Goal: Transaction & Acquisition: Obtain resource

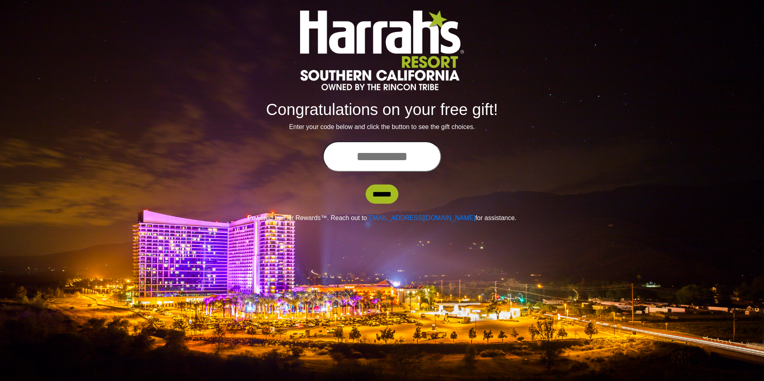
click at [375, 156] on input "text" at bounding box center [382, 157] width 118 height 30
click at [412, 156] on input "*********" at bounding box center [382, 157] width 118 height 30
click at [427, 152] on input "*********" at bounding box center [382, 157] width 118 height 30
type input "**********"
click at [366, 185] on input "******" at bounding box center [382, 194] width 33 height 19
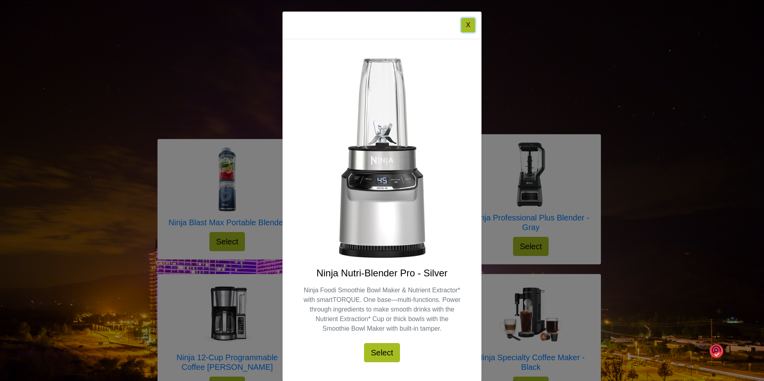
click at [465, 23] on button "X" at bounding box center [468, 25] width 14 height 14
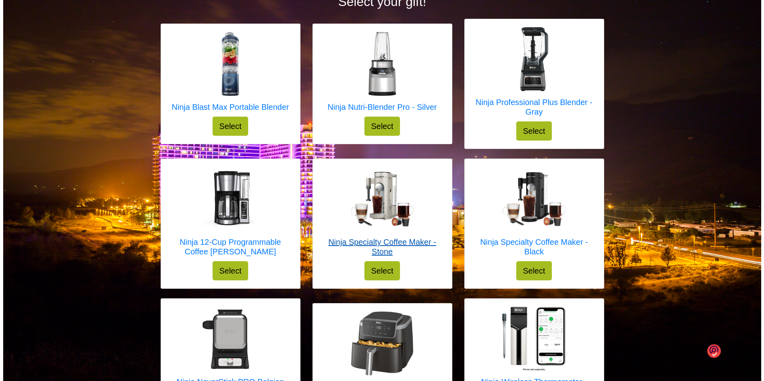
scroll to position [72, 0]
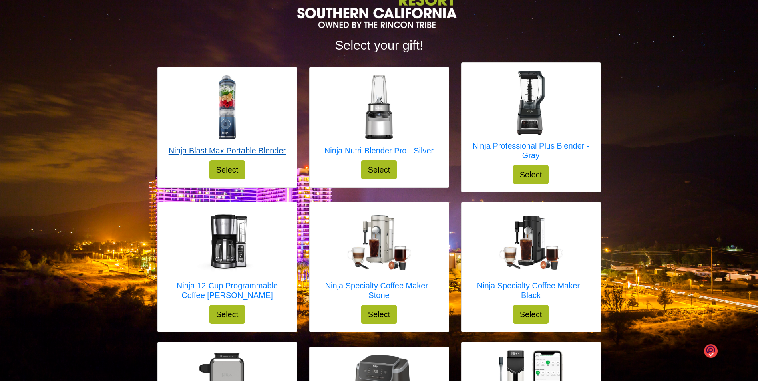
click at [247, 148] on h5 "Ninja Blast Max Portable Blender" at bounding box center [227, 151] width 117 height 10
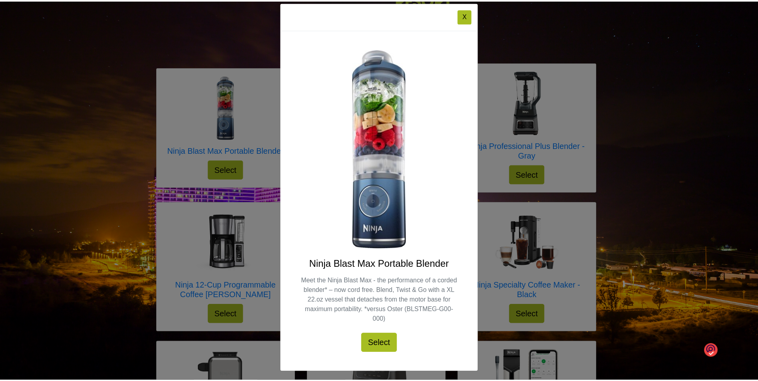
scroll to position [12, 0]
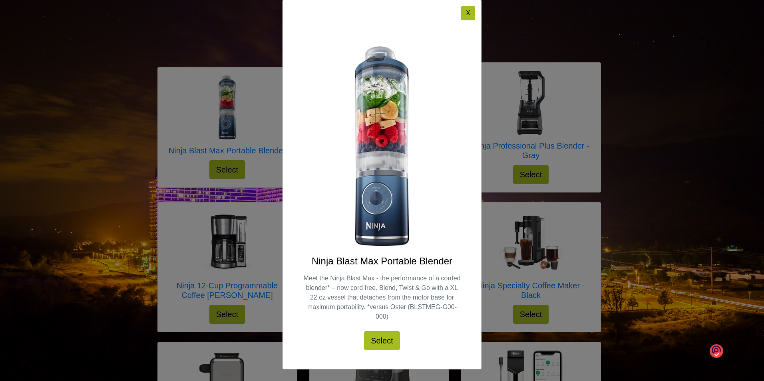
click at [340, 268] on div "Ninja Blast Max Portable Blender Meet the Ninja Blast Max - the performance of …" at bounding box center [382, 303] width 161 height 95
drag, startPoint x: 309, startPoint y: 263, endPoint x: 453, endPoint y: 265, distance: 143.9
click at [453, 265] on h4 "Ninja Blast Max Portable Blender" at bounding box center [382, 262] width 161 height 12
drag, startPoint x: 453, startPoint y: 265, endPoint x: 429, endPoint y: 261, distance: 24.7
copy h4 "Ninja Blast Max Portable Blender"
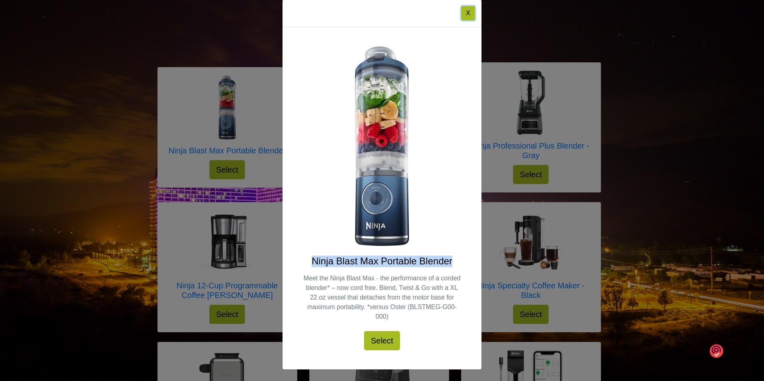
click at [470, 18] on button "X" at bounding box center [468, 13] width 14 height 14
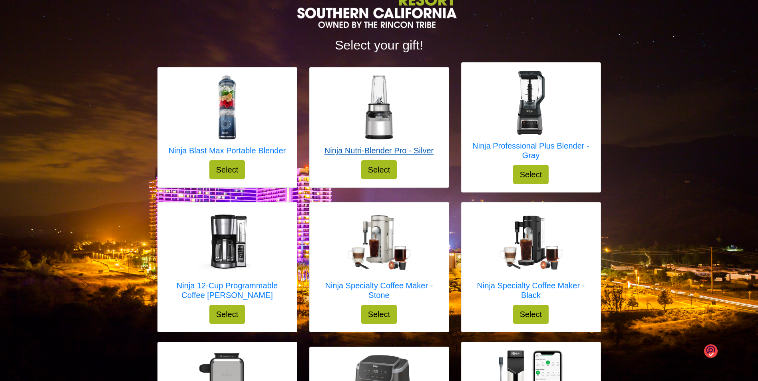
click at [414, 155] on h5 "Ninja Nutri-Blender Pro - Silver" at bounding box center [379, 151] width 109 height 10
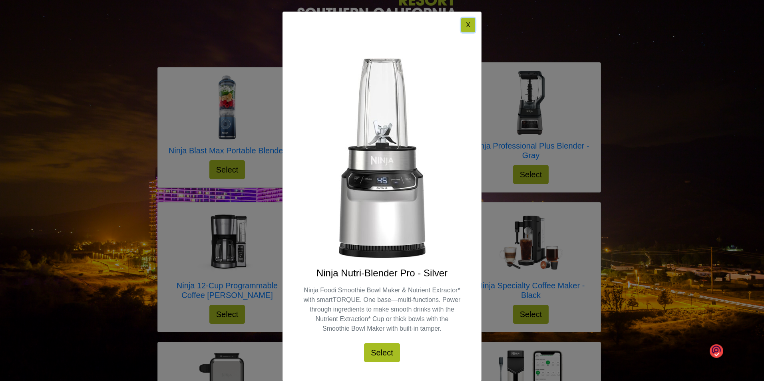
click at [470, 25] on button "X" at bounding box center [468, 25] width 14 height 14
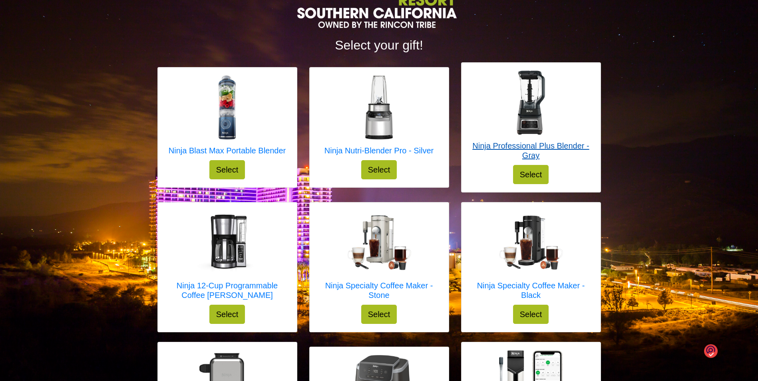
click at [538, 149] on h5 "Ninja Professional Plus Blender - Gray" at bounding box center [531, 150] width 123 height 19
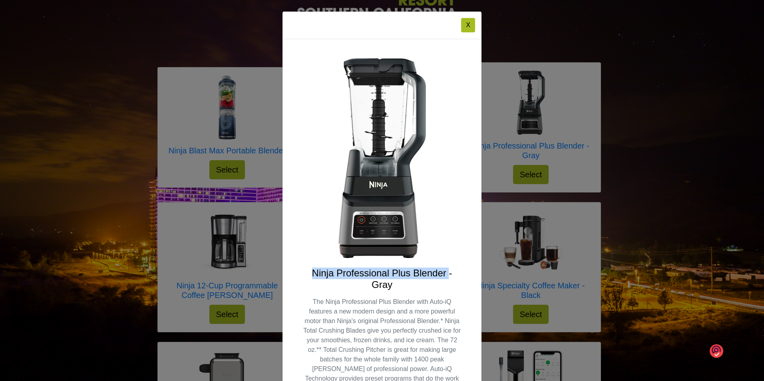
drag, startPoint x: 309, startPoint y: 276, endPoint x: 446, endPoint y: 275, distance: 136.3
click at [446, 275] on h4 "Ninja Professional Plus Blender - Gray" at bounding box center [382, 279] width 161 height 23
copy h4 "Ninja Professional Plus Blender"
click at [467, 31] on button "X" at bounding box center [468, 25] width 14 height 14
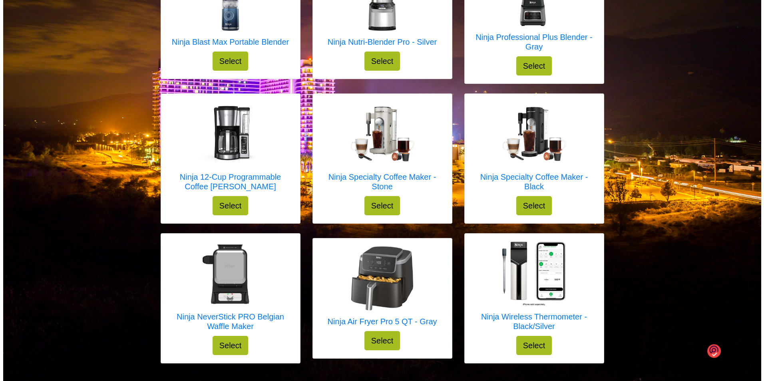
scroll to position [192, 0]
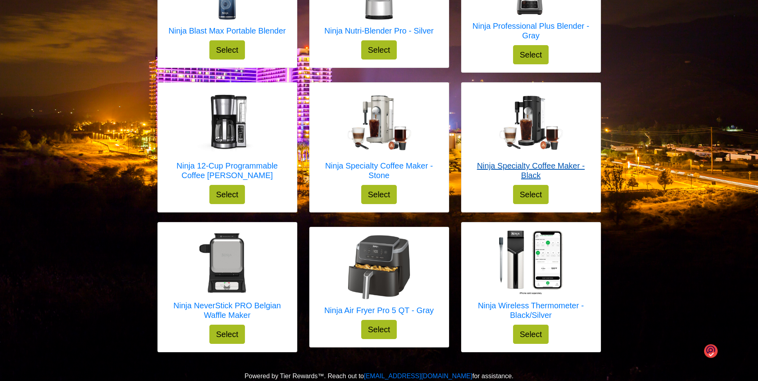
click at [536, 171] on h5 "Ninja Specialty Coffee Maker - Black" at bounding box center [531, 170] width 123 height 19
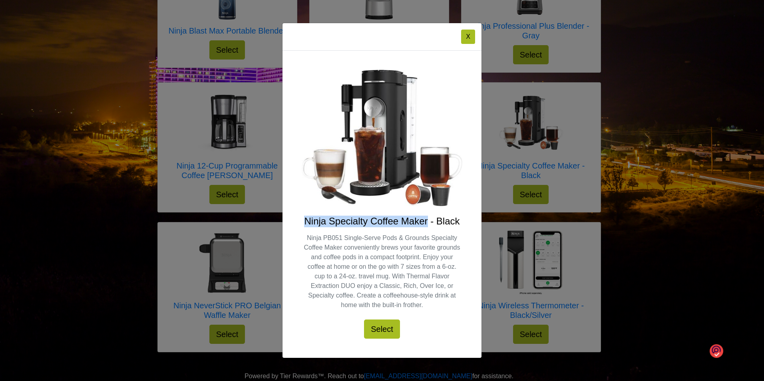
drag, startPoint x: 304, startPoint y: 226, endPoint x: 427, endPoint y: 222, distance: 122.8
click at [427, 222] on h4 "Ninja Specialty Coffee Maker - Black" at bounding box center [382, 222] width 161 height 12
drag, startPoint x: 427, startPoint y: 222, endPoint x: 418, endPoint y: 224, distance: 8.6
copy h4 "Ninja Specialty Coffee Maker"
click at [462, 33] on button "X" at bounding box center [468, 37] width 14 height 14
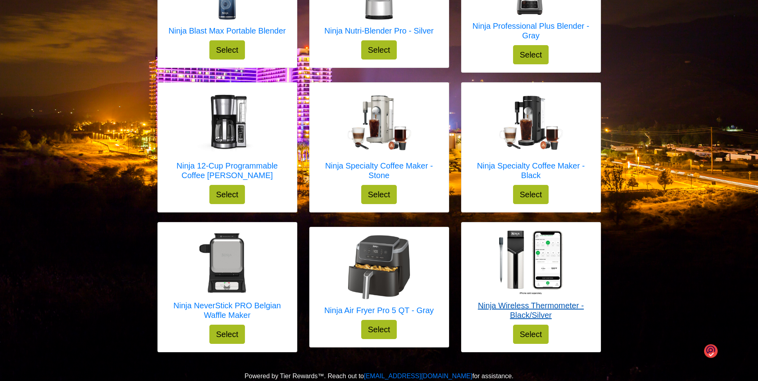
click at [525, 311] on h5 "Ninja Wireless Thermometer - Black/Silver" at bounding box center [531, 310] width 123 height 19
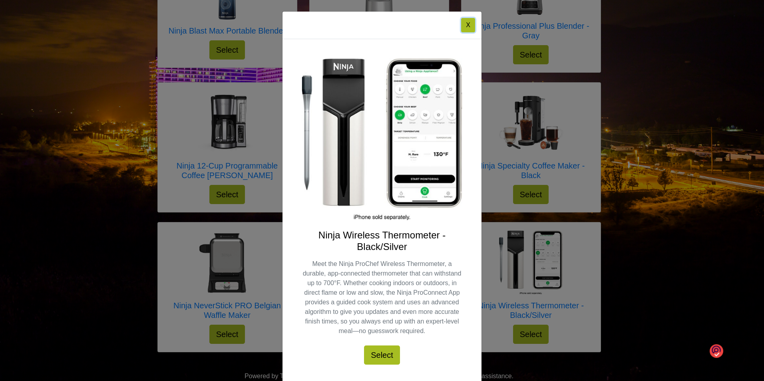
click at [464, 31] on button "X" at bounding box center [468, 25] width 14 height 14
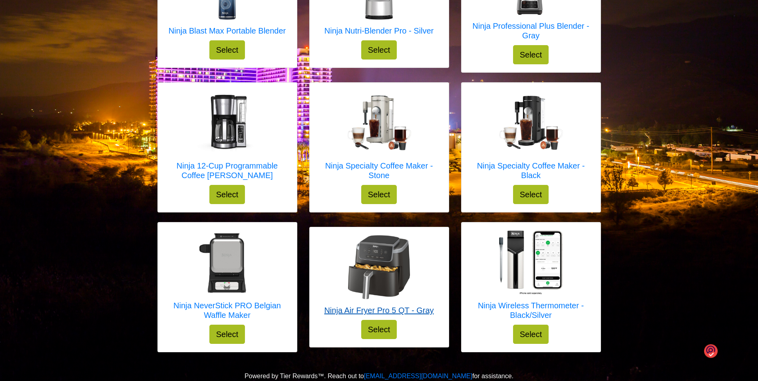
click at [416, 314] on h5 "Ninja Air Fryer Pro 5 QT - Gray" at bounding box center [379, 311] width 110 height 10
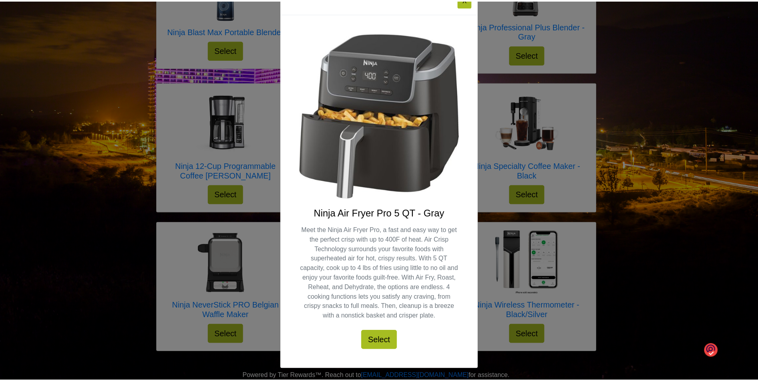
scroll to position [0, 0]
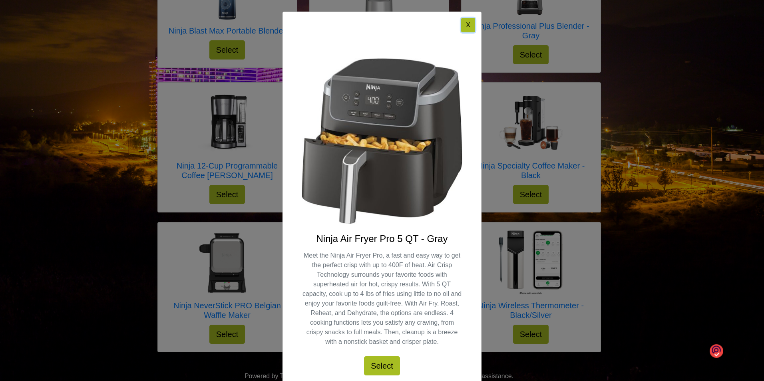
click at [467, 28] on button "X" at bounding box center [468, 25] width 14 height 14
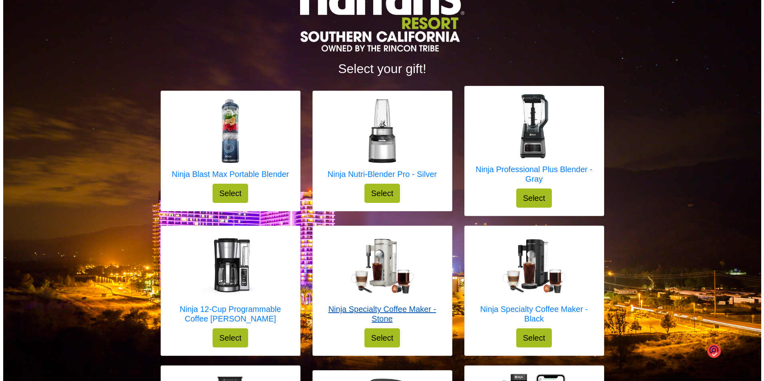
scroll to position [32, 0]
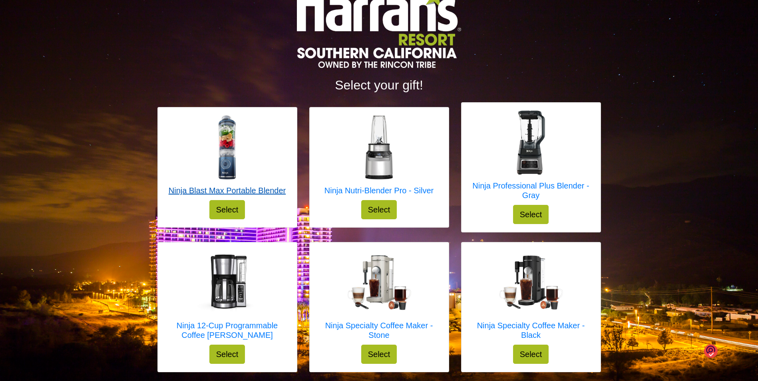
click at [217, 186] on h5 "Ninja Blast Max Portable Blender" at bounding box center [227, 191] width 117 height 10
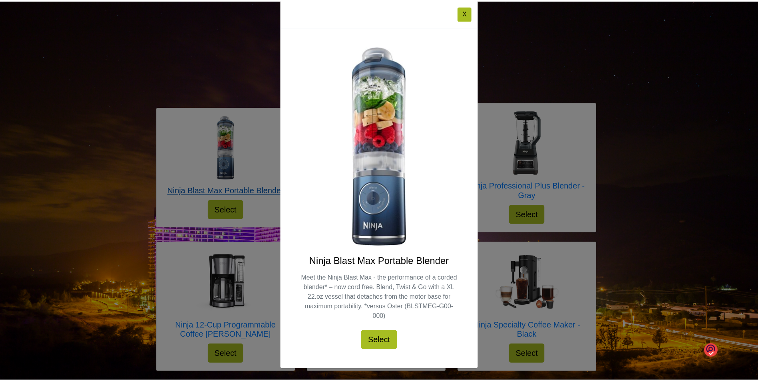
scroll to position [0, 0]
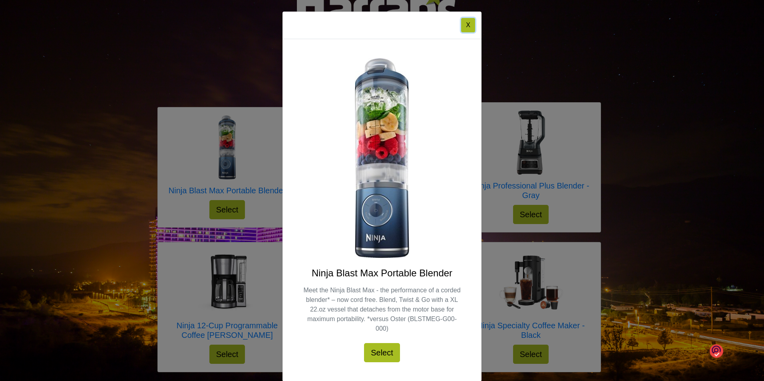
click at [469, 26] on button "X" at bounding box center [468, 25] width 14 height 14
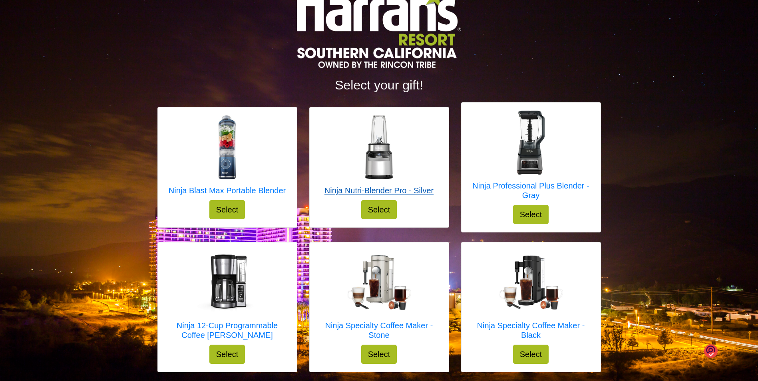
click at [401, 192] on h5 "Ninja Nutri-Blender Pro - Silver" at bounding box center [379, 191] width 109 height 10
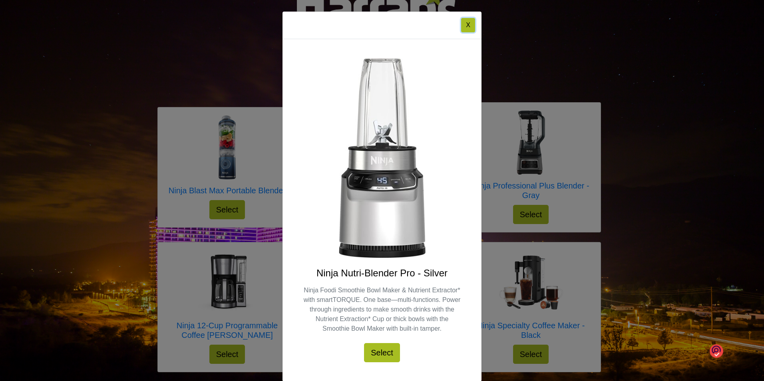
click at [470, 30] on button "X" at bounding box center [468, 25] width 14 height 14
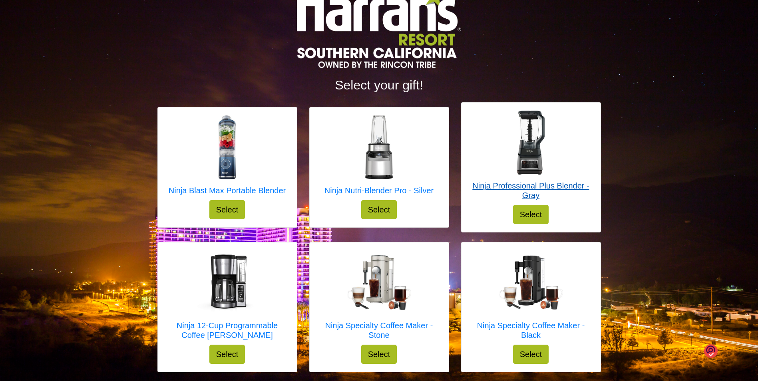
click at [527, 187] on h5 "Ninja Professional Plus Blender - Gray" at bounding box center [531, 190] width 123 height 19
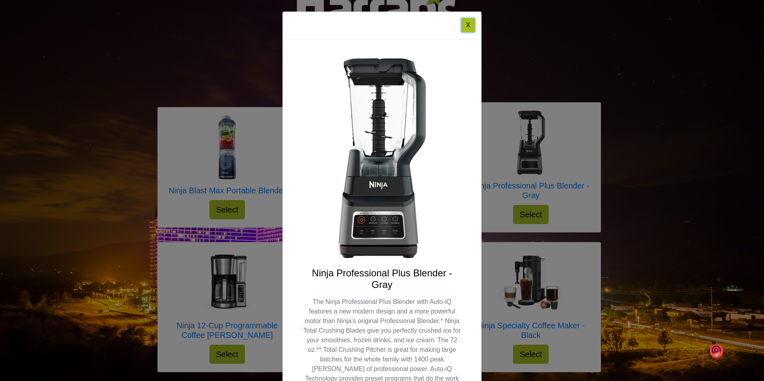
click at [464, 21] on button "X" at bounding box center [468, 25] width 14 height 14
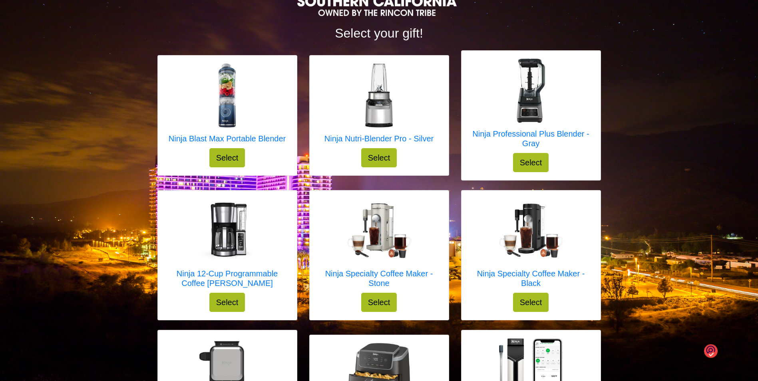
scroll to position [72, 0]
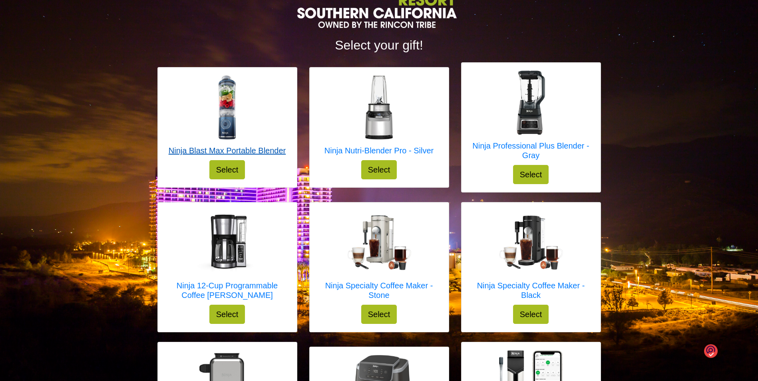
click at [263, 148] on h5 "Ninja Blast Max Portable Blender" at bounding box center [227, 151] width 117 height 10
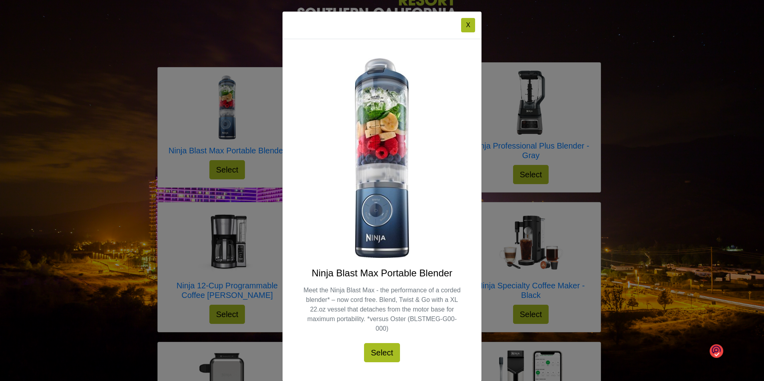
click at [573, 172] on div "X Ninja Blast Max Portable Blender Meet the Ninja Blast Max - the performance o…" at bounding box center [382, 190] width 764 height 381
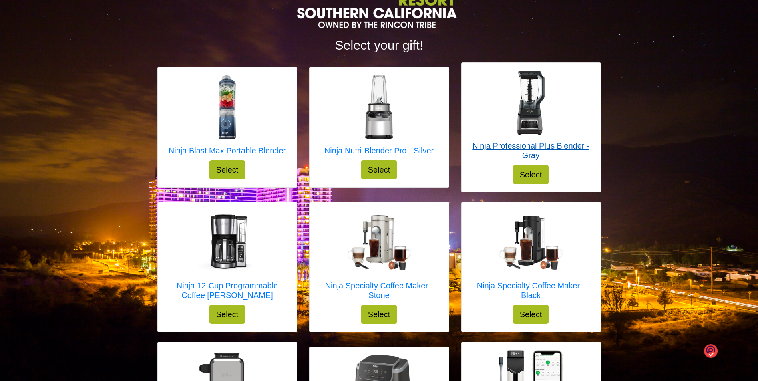
click at [538, 150] on h5 "Ninja Professional Plus Blender - Gray" at bounding box center [531, 150] width 123 height 19
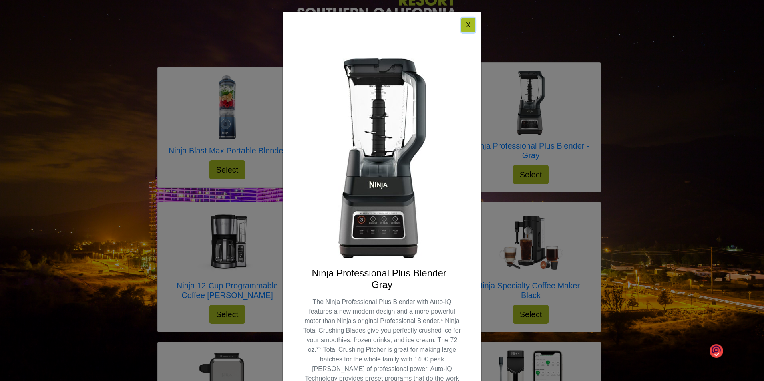
click at [465, 31] on button "X" at bounding box center [468, 25] width 14 height 14
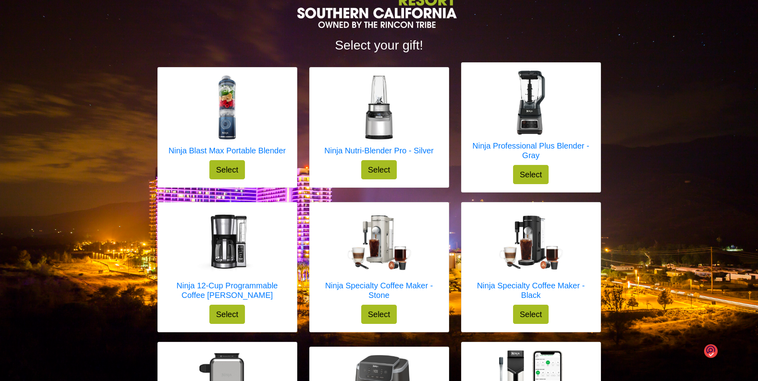
scroll to position [192, 0]
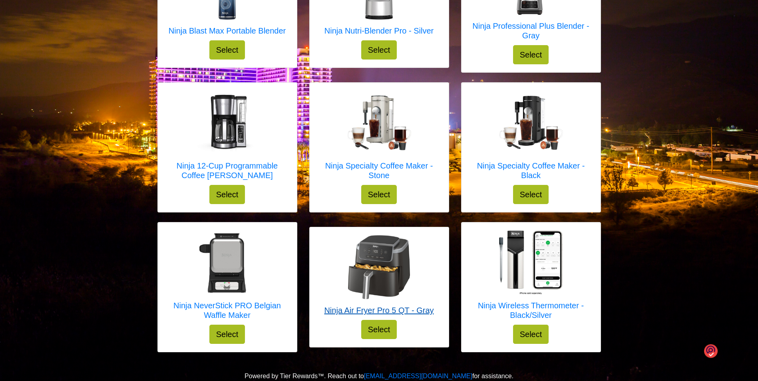
click at [387, 310] on h5 "Ninja Air Fryer Pro 5 QT - Gray" at bounding box center [379, 311] width 110 height 10
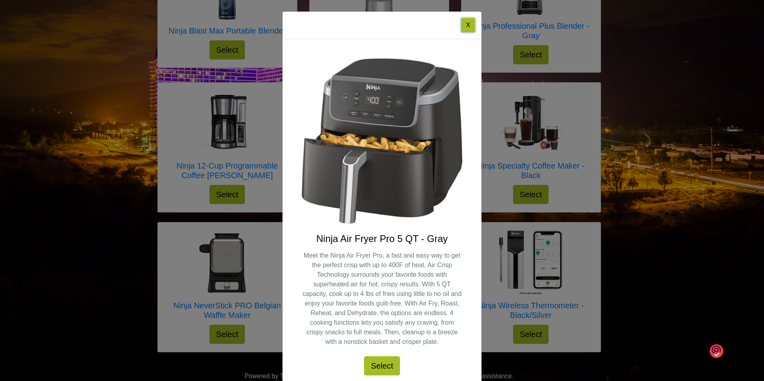
click at [467, 26] on button "X" at bounding box center [468, 25] width 14 height 14
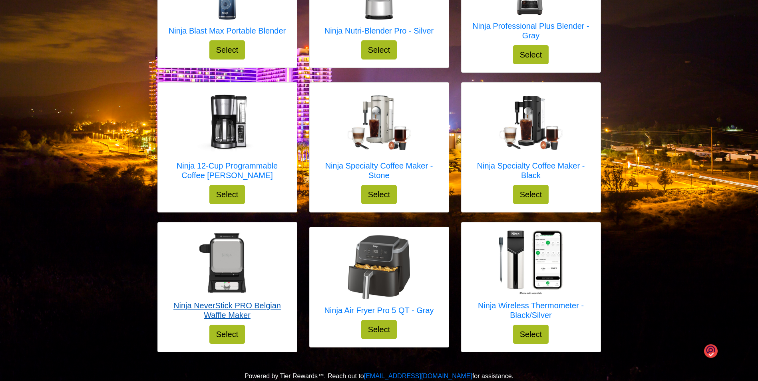
click at [251, 307] on h5 "Ninja NeverStick PRO Belgian Waffle Maker" at bounding box center [227, 310] width 123 height 19
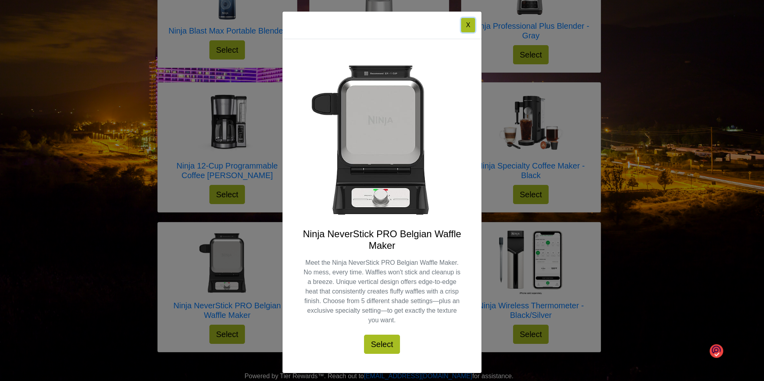
click at [471, 26] on button "X" at bounding box center [468, 25] width 14 height 14
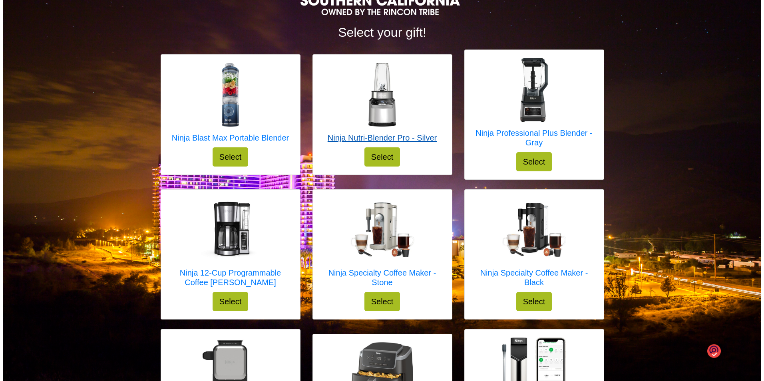
scroll to position [72, 0]
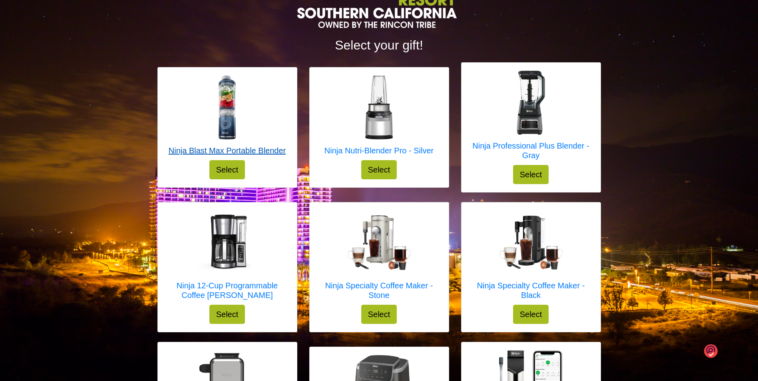
click at [259, 152] on h5 "Ninja Blast Max Portable Blender" at bounding box center [227, 151] width 117 height 10
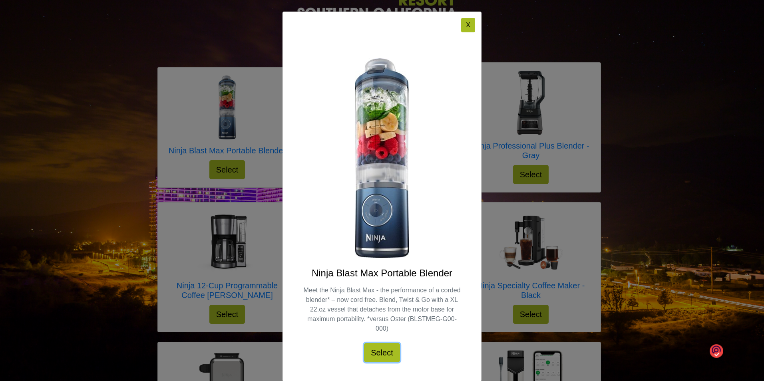
click at [377, 352] on button "Select" at bounding box center [382, 352] width 36 height 19
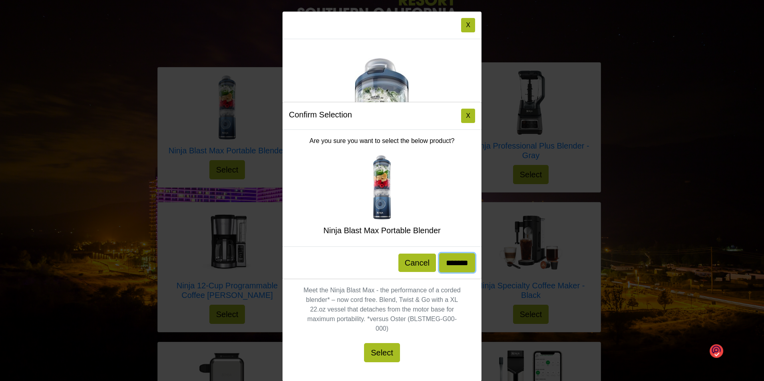
click at [455, 262] on input "*******" at bounding box center [457, 262] width 36 height 19
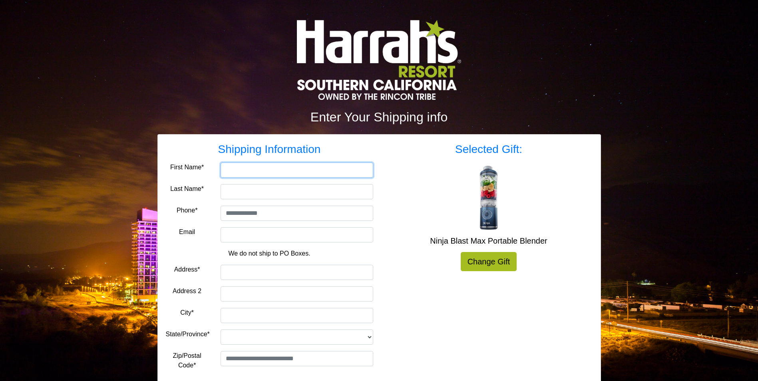
click at [283, 169] on input "First Name*" at bounding box center [297, 170] width 153 height 15
click at [251, 174] on input "First Name*" at bounding box center [297, 170] width 153 height 15
type input "**"
type input "**********"
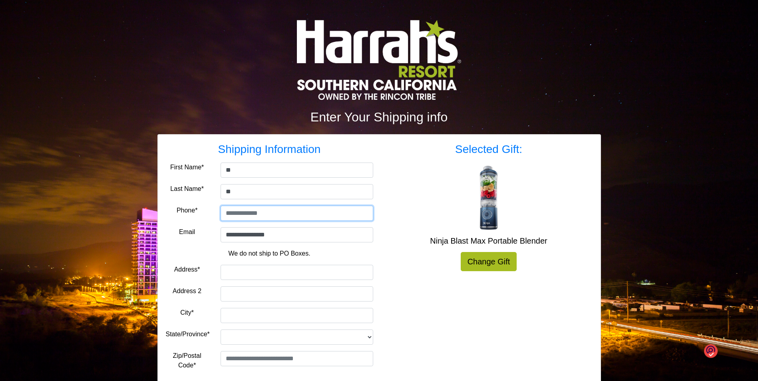
click at [288, 215] on input "tel" at bounding box center [297, 213] width 153 height 15
type input "**********"
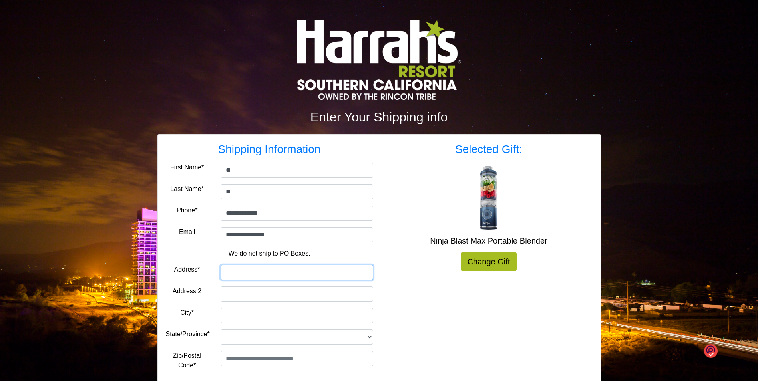
type input "**********"
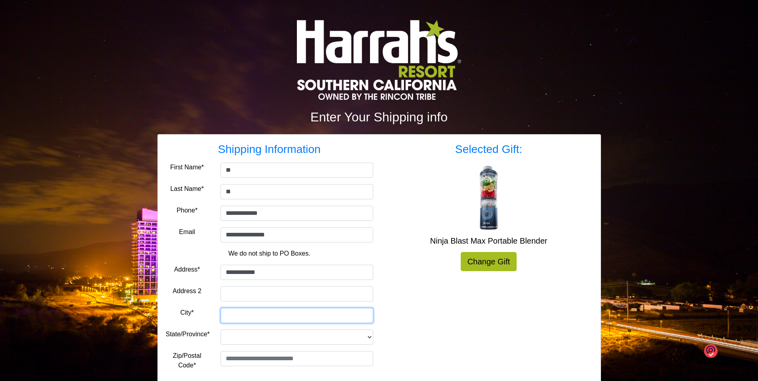
type input "*********"
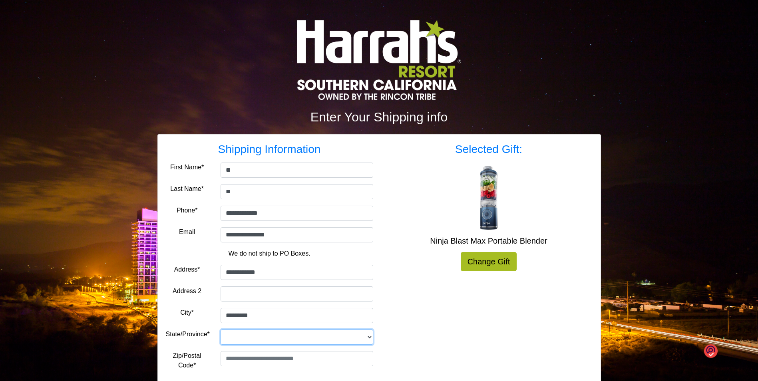
select select "**"
type input "*****"
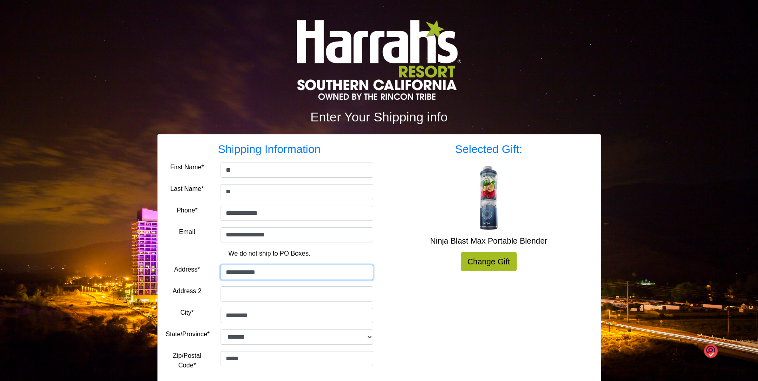
click at [301, 279] on input "**********" at bounding box center [297, 272] width 153 height 15
drag, startPoint x: 303, startPoint y: 275, endPoint x: 207, endPoint y: 271, distance: 96.4
click at [216, 271] on div "**********" at bounding box center [297, 272] width 165 height 15
type input "**********"
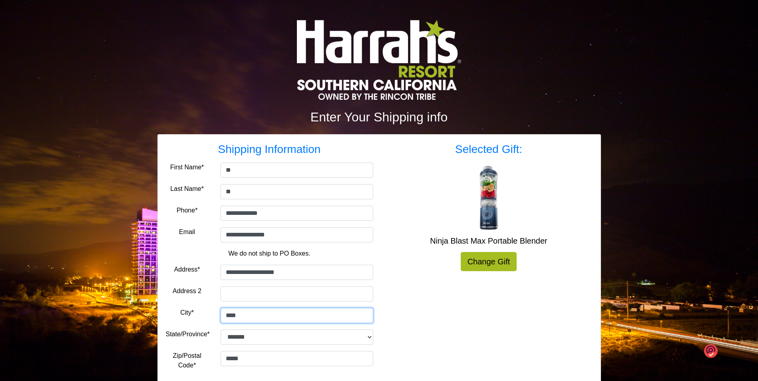
type input "**********"
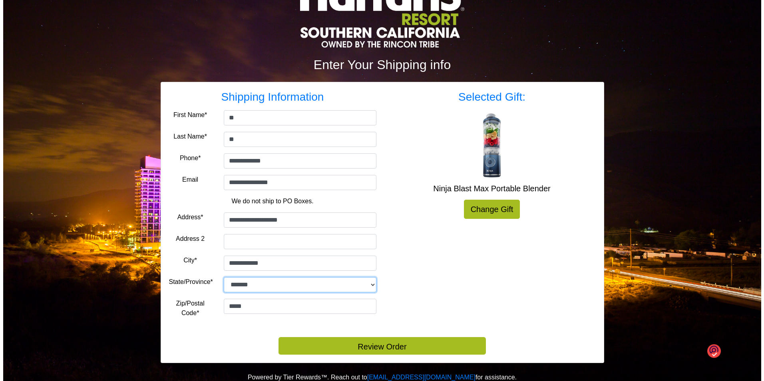
scroll to position [54, 0]
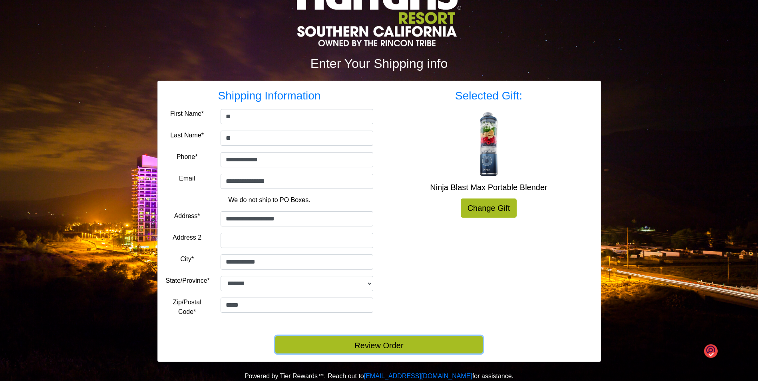
click at [425, 341] on button "Review Order" at bounding box center [379, 345] width 208 height 18
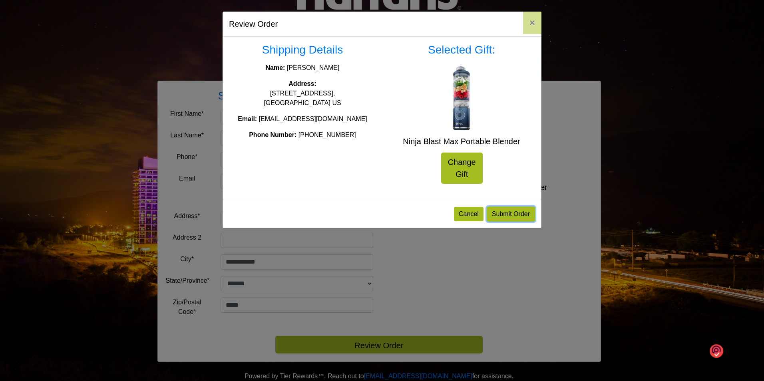
click at [523, 219] on button "Submit Order" at bounding box center [511, 214] width 48 height 15
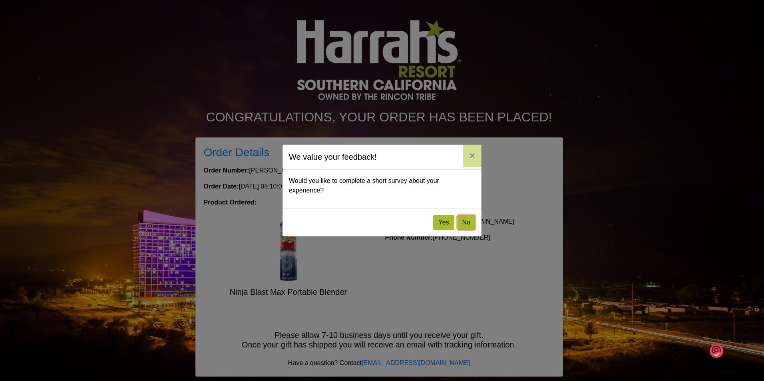
click at [466, 225] on button "No" at bounding box center [467, 223] width 18 height 14
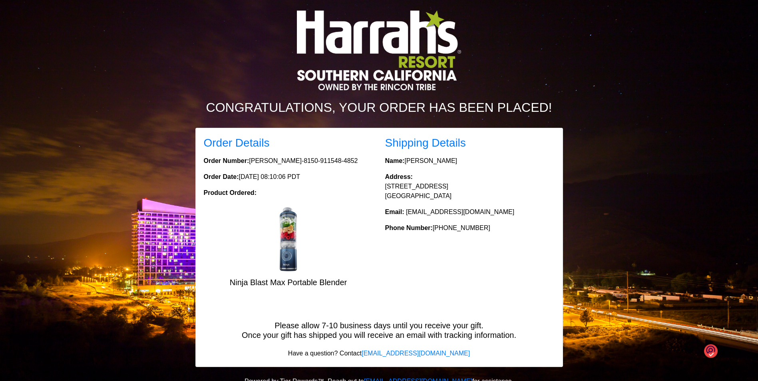
scroll to position [15, 0]
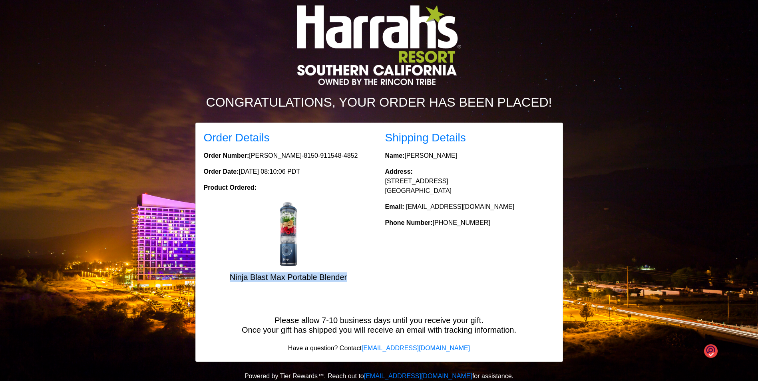
drag, startPoint x: 230, startPoint y: 277, endPoint x: 358, endPoint y: 286, distance: 128.6
click at [358, 286] on div "Order Details Order Number: RINCON-8150-911548-4852 Order Date: August 24, 2025…" at bounding box center [289, 210] width 182 height 158
drag, startPoint x: 358, startPoint y: 286, endPoint x: 337, endPoint y: 278, distance: 22.9
copy h5 "Ninja Blast Max Portable Blender"
click at [325, 229] on div at bounding box center [289, 234] width 170 height 64
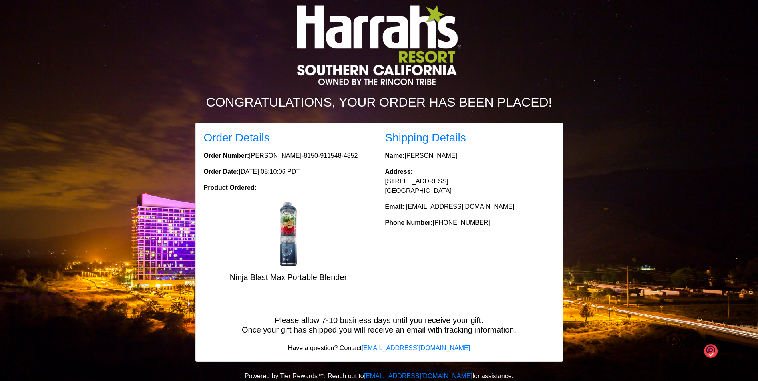
click at [568, 79] on div at bounding box center [380, 50] width 456 height 90
